Goal: Transaction & Acquisition: Book appointment/travel/reservation

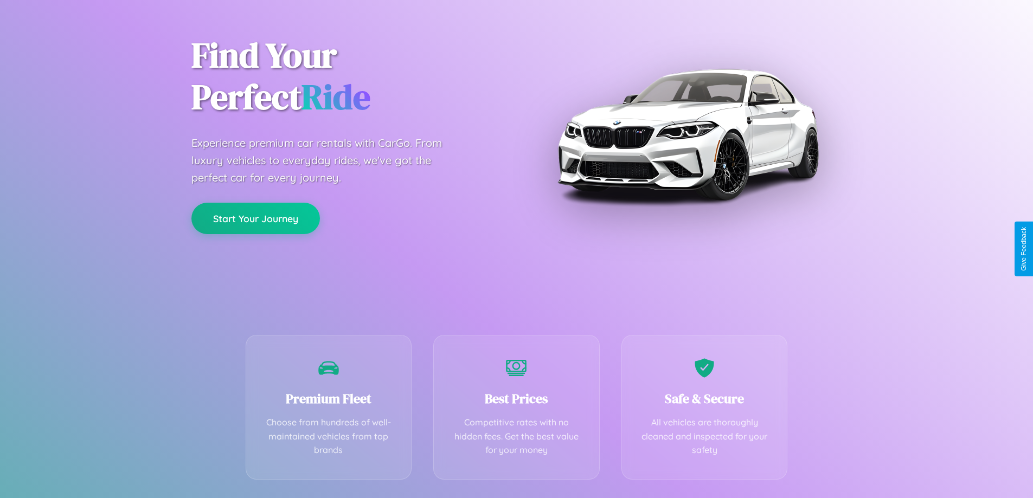
scroll to position [214, 0]
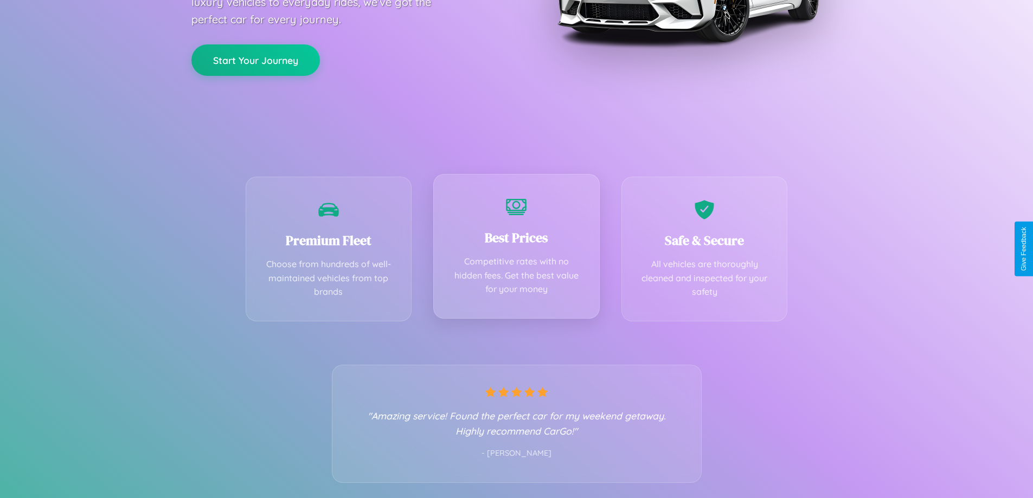
click at [516, 249] on div "Best Prices Competitive rates with no hidden fees. Get the best value for your …" at bounding box center [516, 246] width 167 height 145
click at [255, 59] on button "Start Your Journey" at bounding box center [255, 58] width 129 height 31
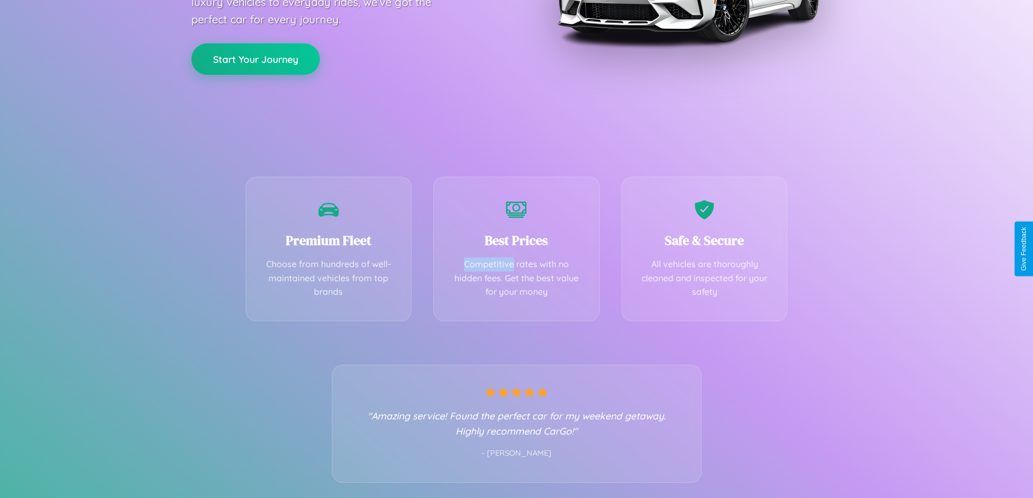
click at [255, 59] on button "Start Your Journey" at bounding box center [255, 58] width 129 height 31
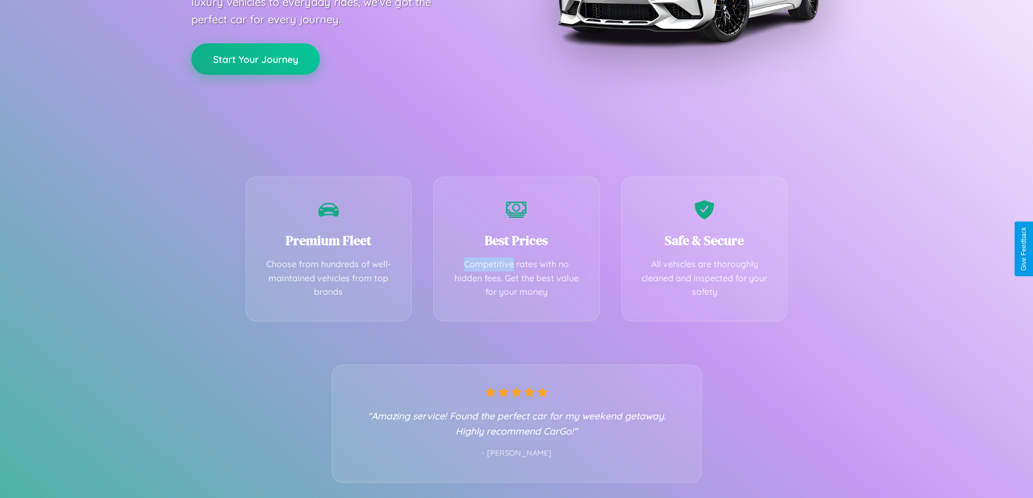
click at [255, 59] on button "Start Your Journey" at bounding box center [255, 58] width 129 height 31
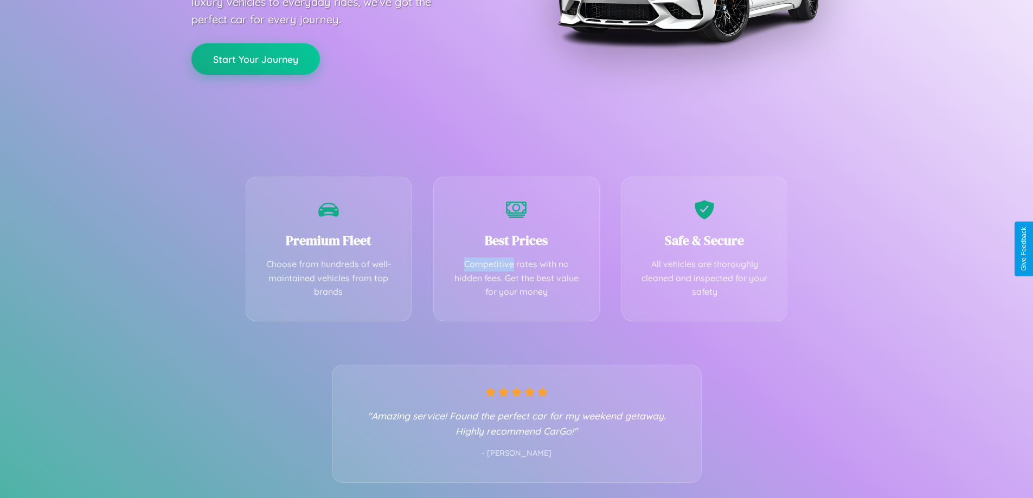
click at [255, 59] on button "Start Your Journey" at bounding box center [255, 58] width 129 height 31
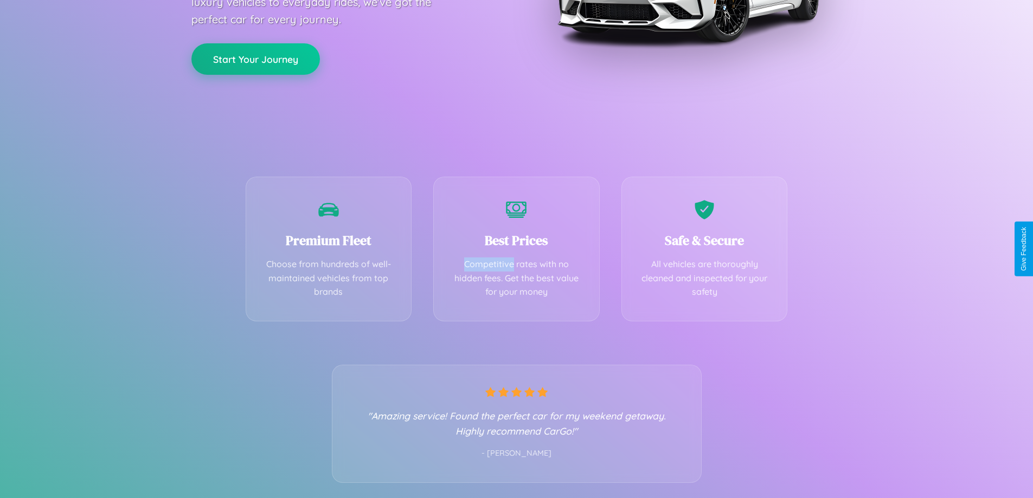
click at [255, 59] on button "Start Your Journey" at bounding box center [255, 58] width 129 height 31
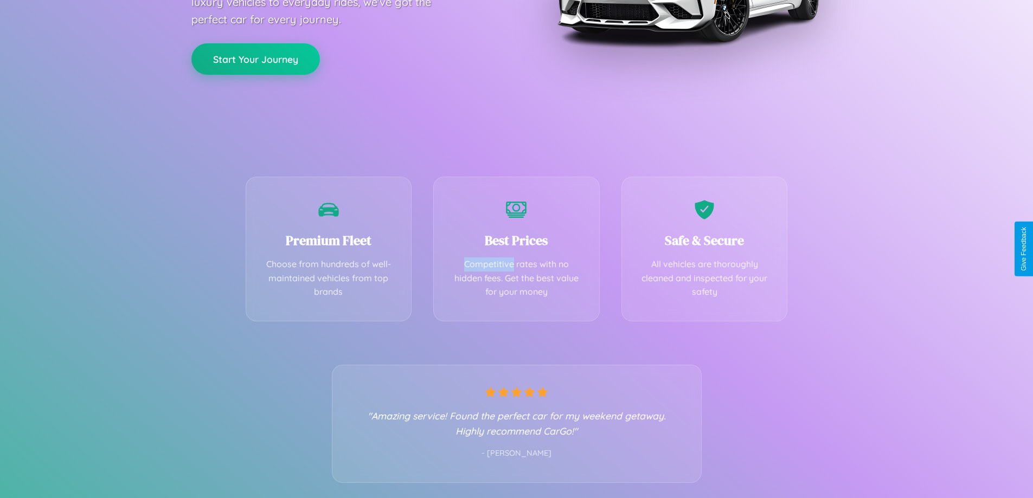
click at [255, 59] on button "Start Your Journey" at bounding box center [255, 58] width 129 height 31
